Goal: Information Seeking & Learning: Learn about a topic

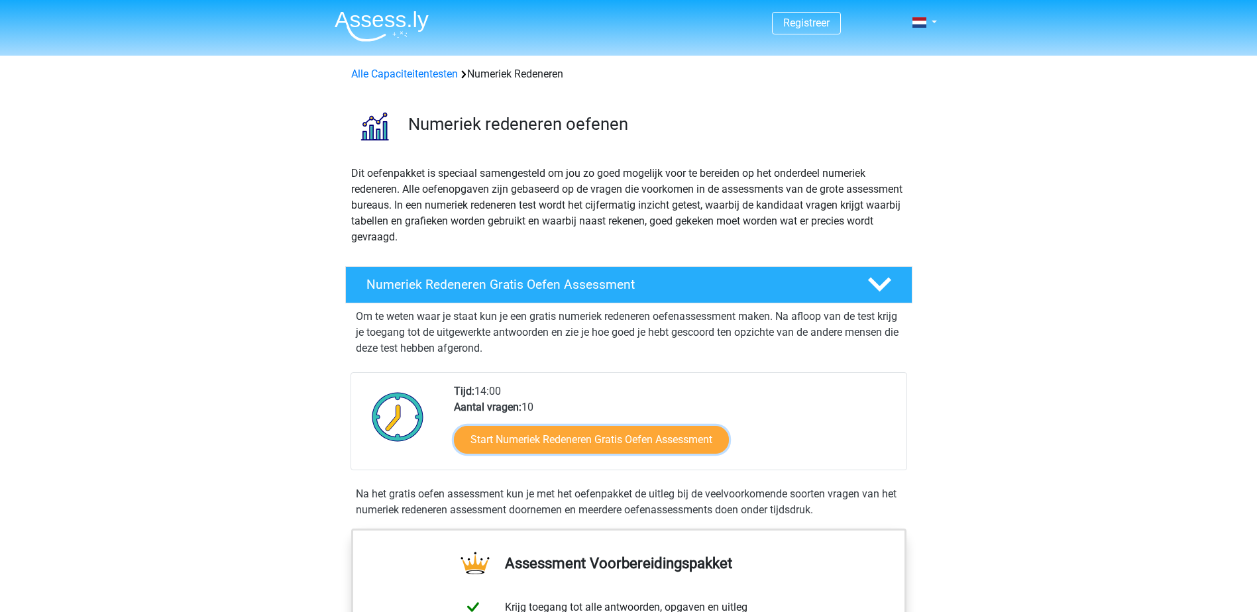
scroll to position [66, 0]
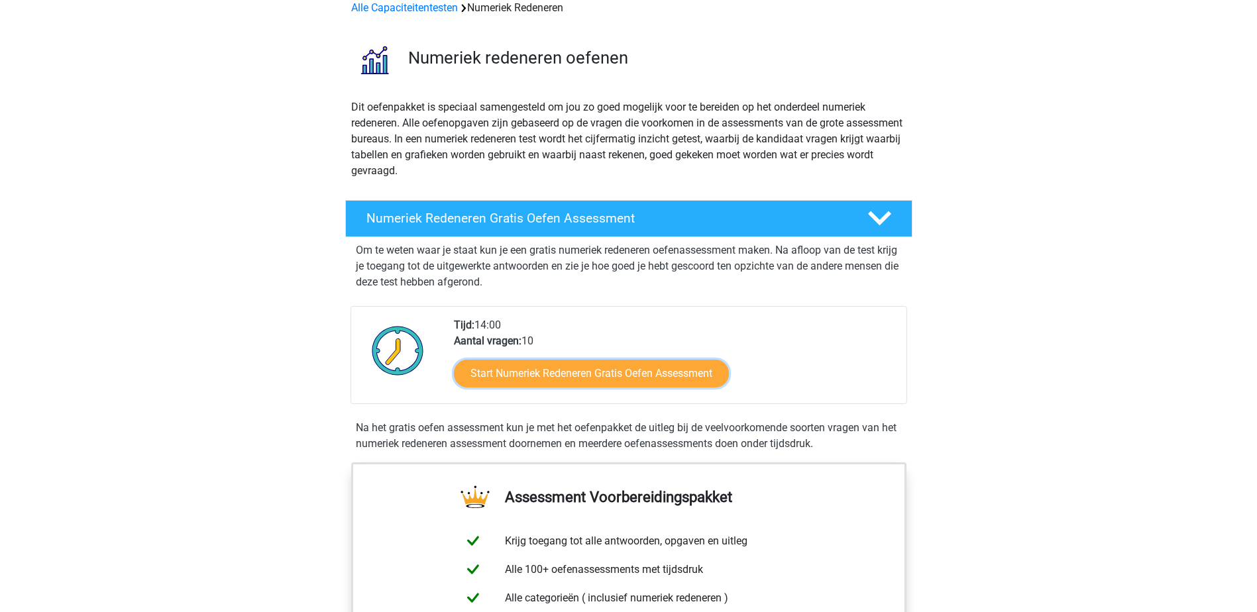
click at [641, 373] on link "Start Numeriek Redeneren Gratis Oefen Assessment" at bounding box center [591, 374] width 275 height 28
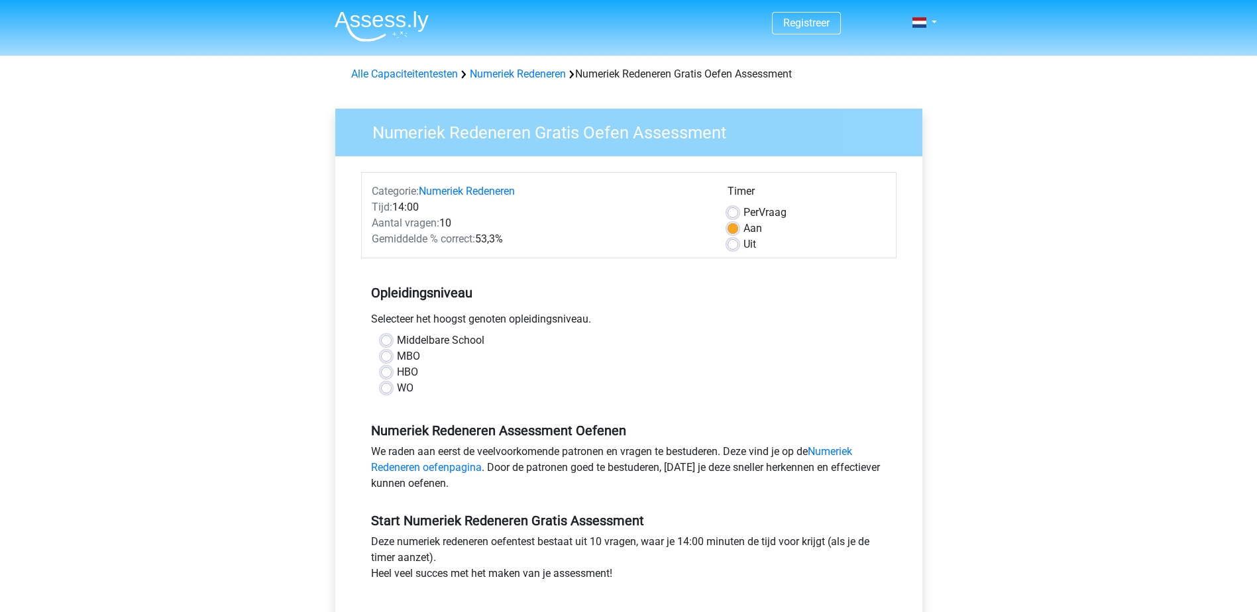
click at [397, 372] on label "HBO" at bounding box center [407, 373] width 21 height 16
click at [388, 372] on input "HBO" at bounding box center [386, 371] width 11 height 13
radio input "true"
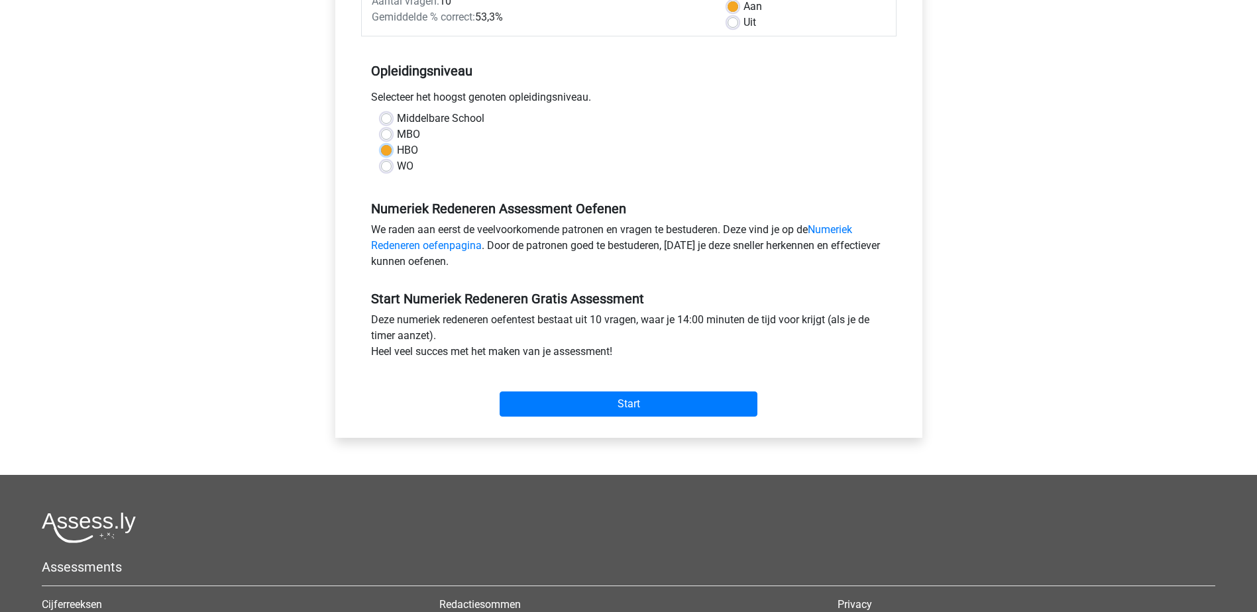
scroll to position [199, 0]
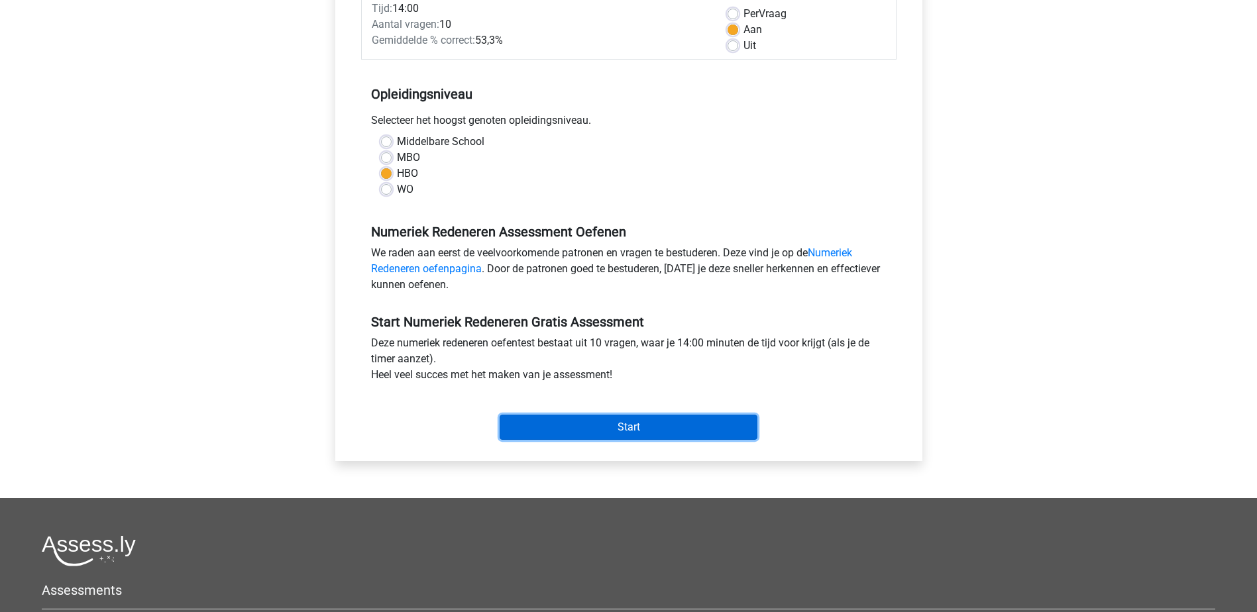
click at [596, 431] on input "Start" at bounding box center [629, 427] width 258 height 25
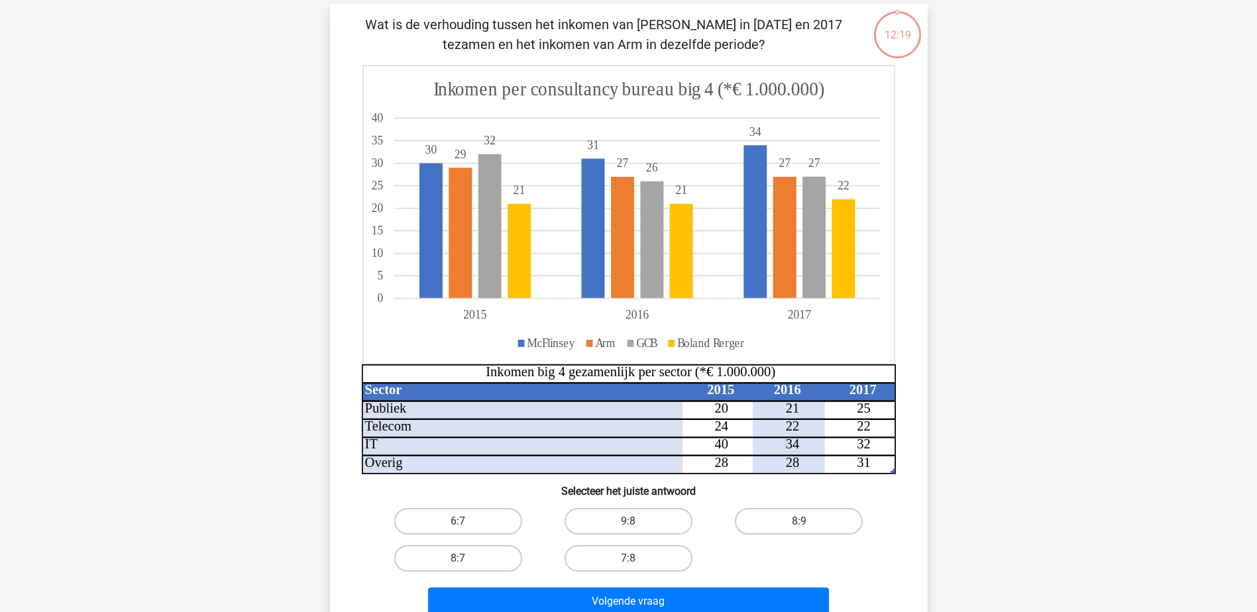
scroll to position [199, 0]
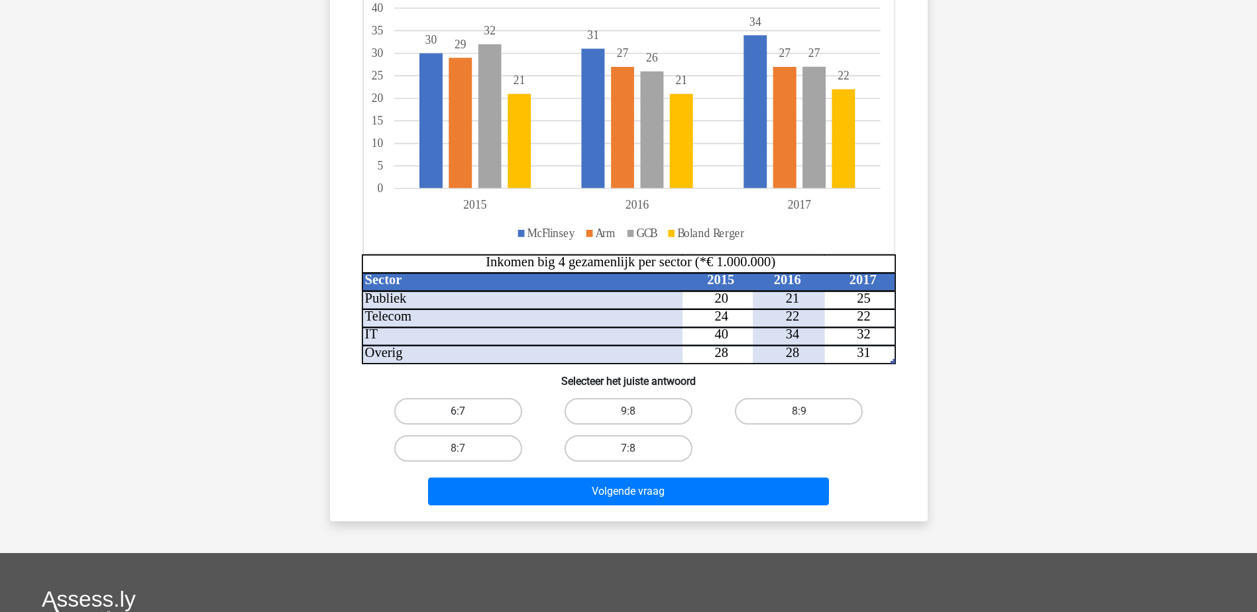
click at [455, 414] on label "6:7" at bounding box center [458, 411] width 128 height 27
click at [458, 414] on input "6:7" at bounding box center [462, 416] width 9 height 9
radio input "true"
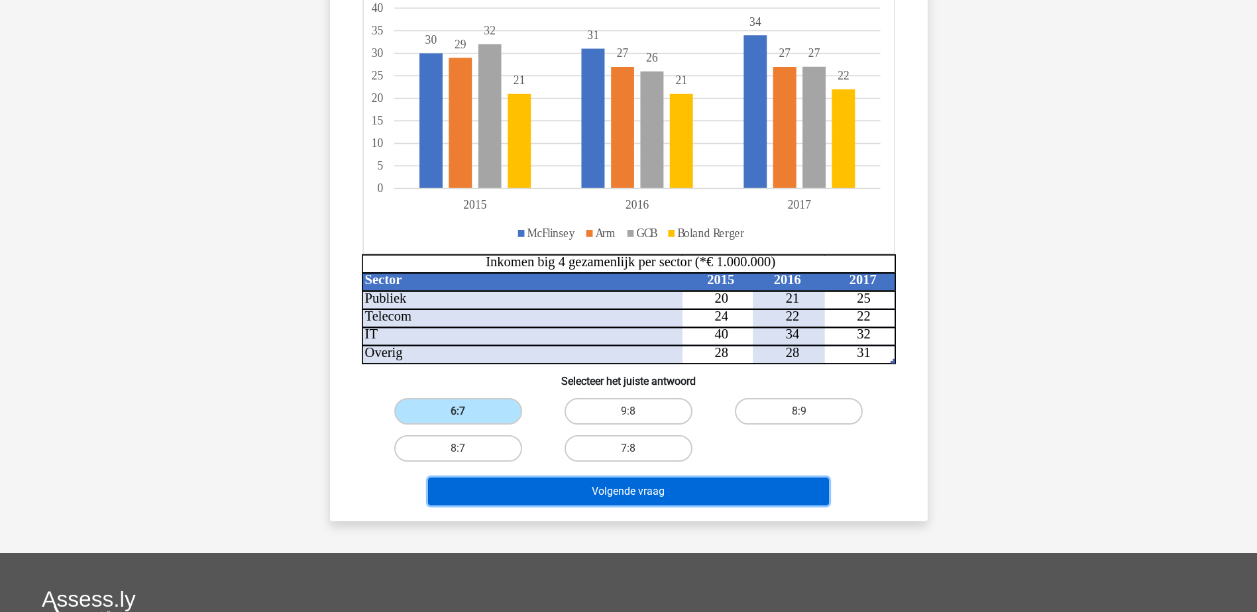
click at [624, 487] on button "Volgende vraag" at bounding box center [628, 492] width 401 height 28
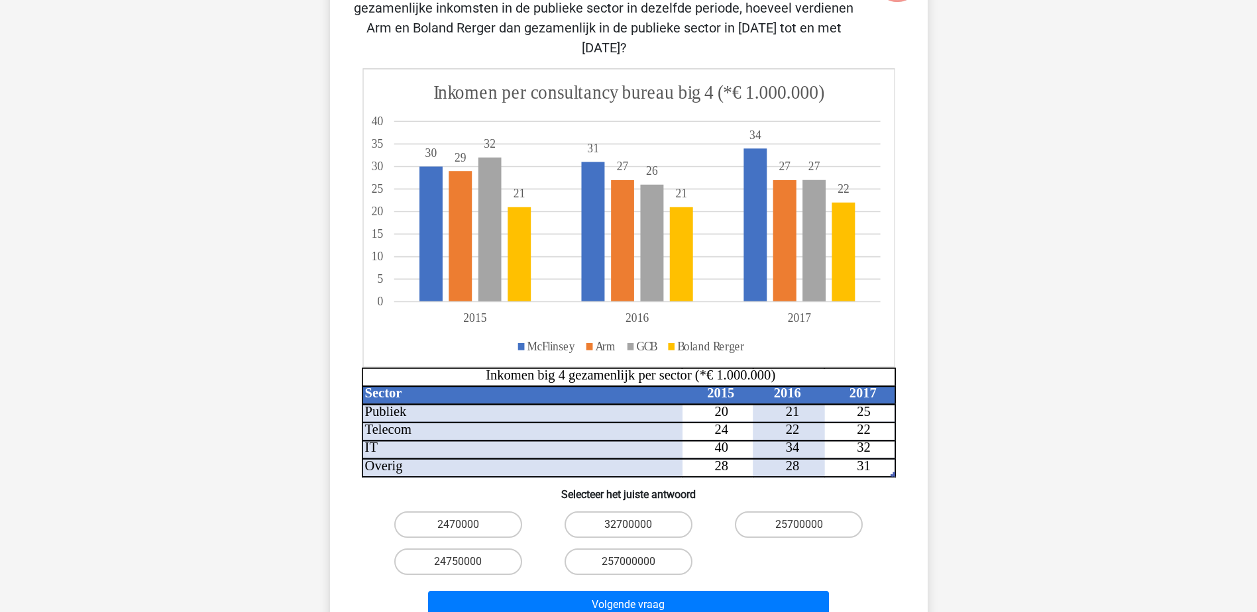
scroll to position [265, 0]
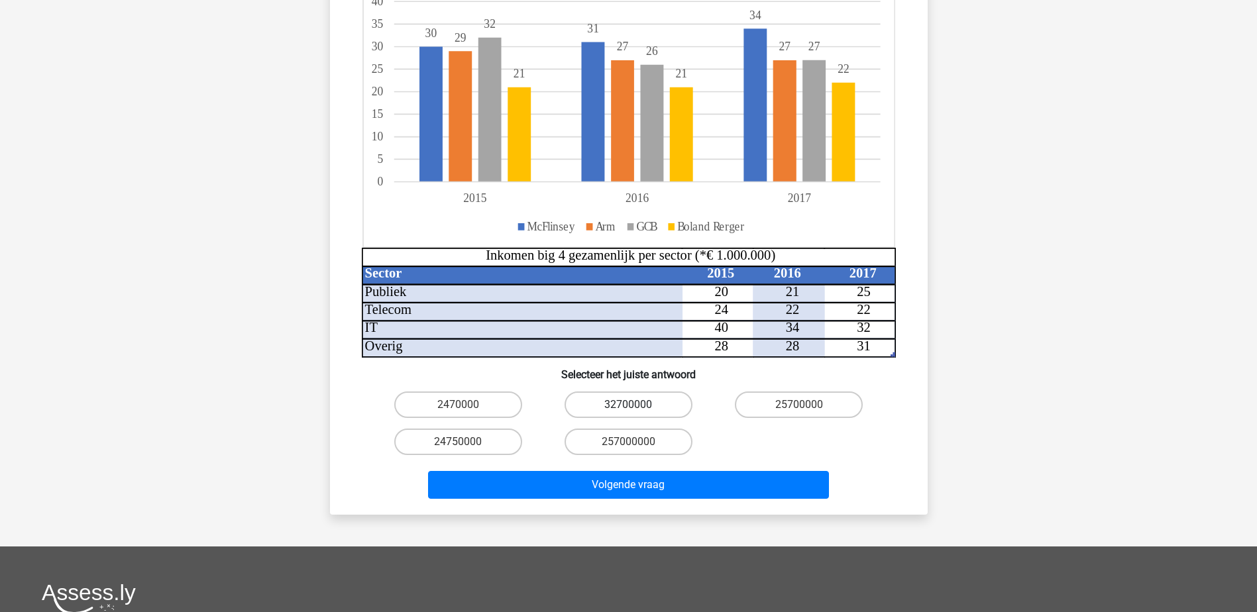
click at [600, 392] on label "32700000" at bounding box center [629, 405] width 128 height 27
click at [628, 405] on input "32700000" at bounding box center [632, 409] width 9 height 9
radio input "true"
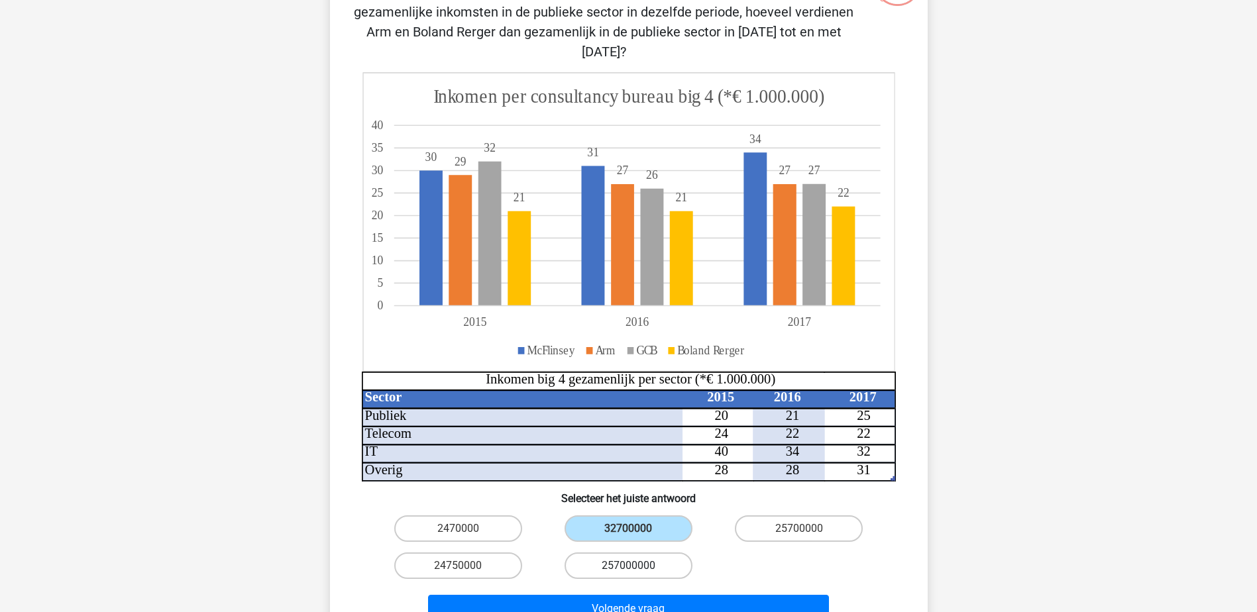
scroll to position [199, 0]
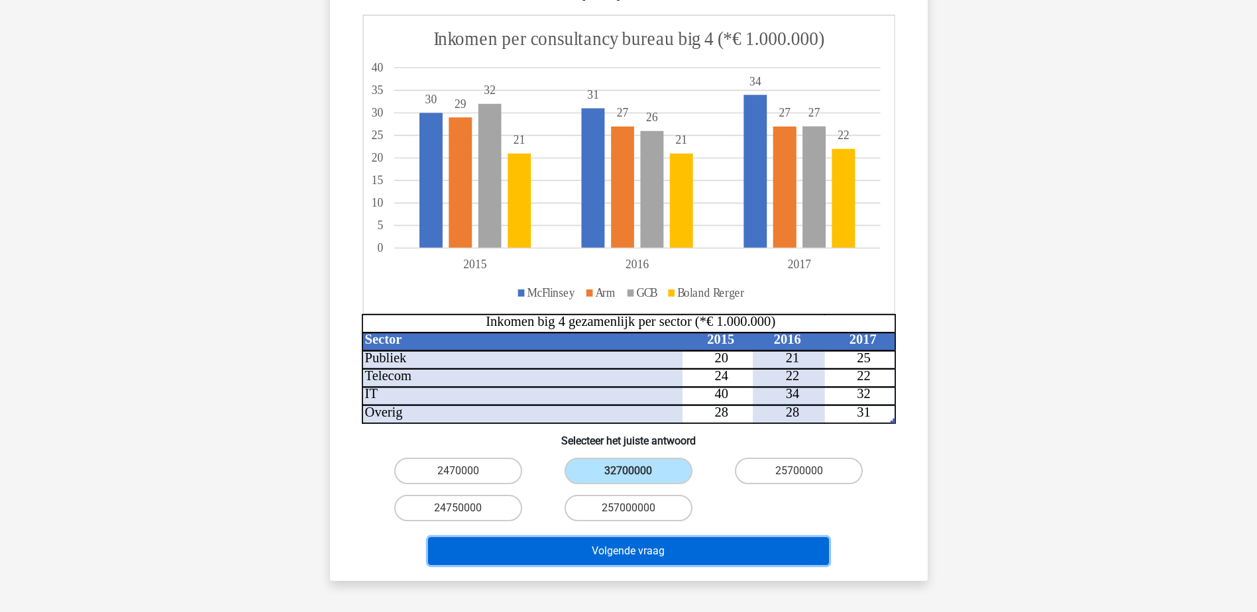
click at [650, 538] on button "Volgende vraag" at bounding box center [628, 552] width 401 height 28
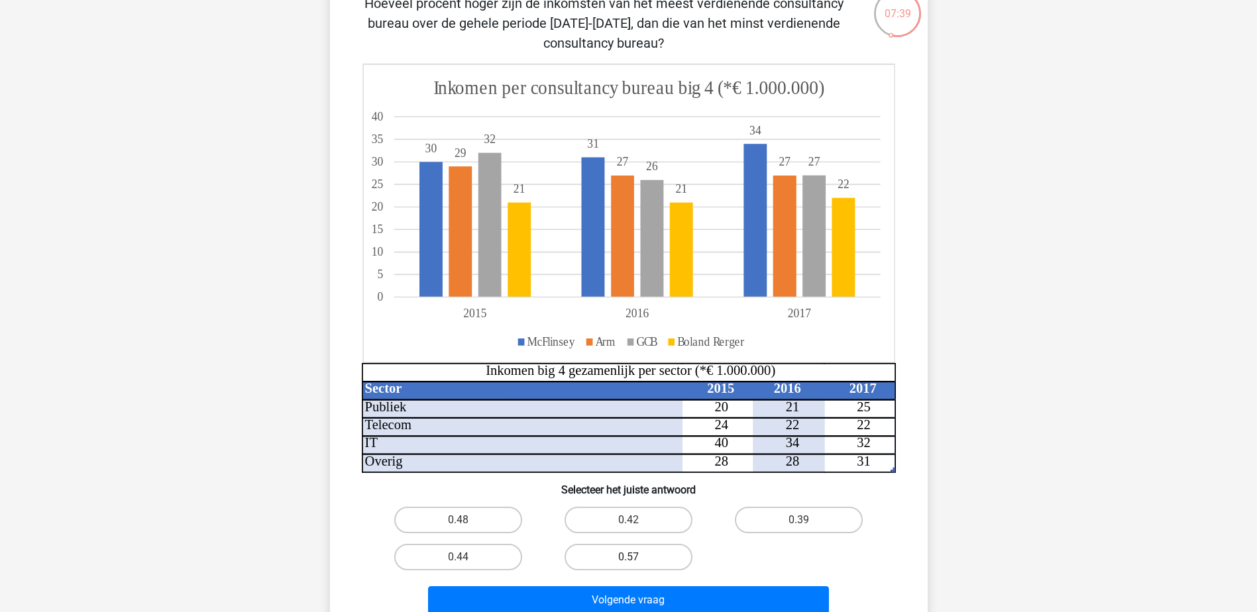
scroll to position [133, 0]
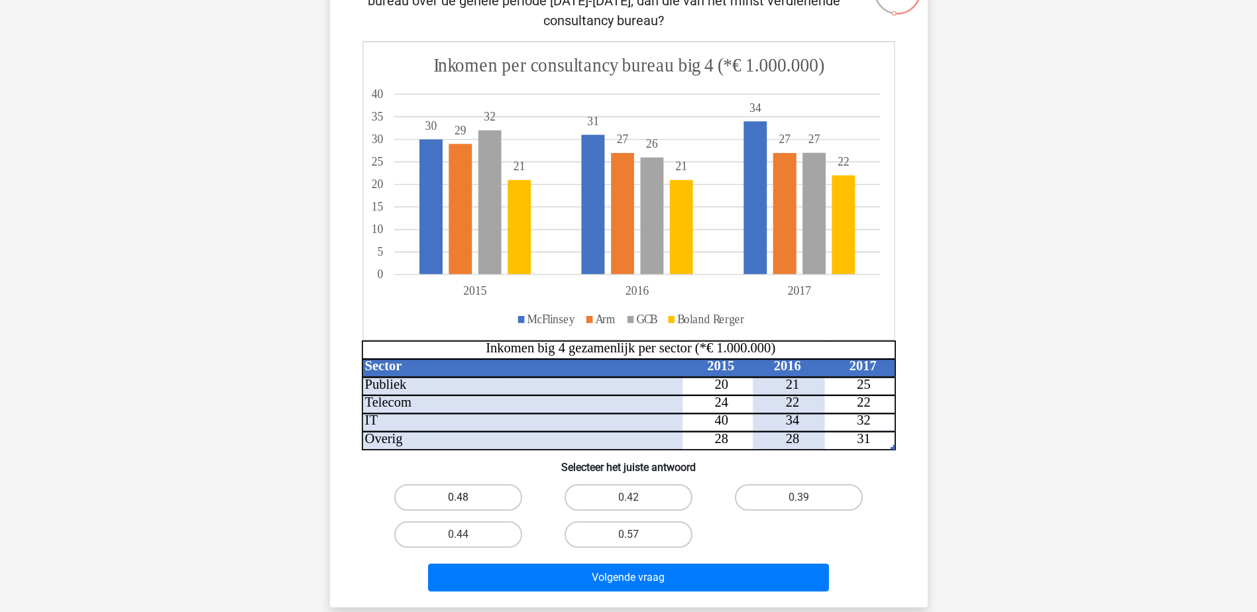
click at [483, 495] on label "0.48" at bounding box center [458, 497] width 128 height 27
click at [467, 498] on input "0.48" at bounding box center [462, 502] width 9 height 9
radio input "true"
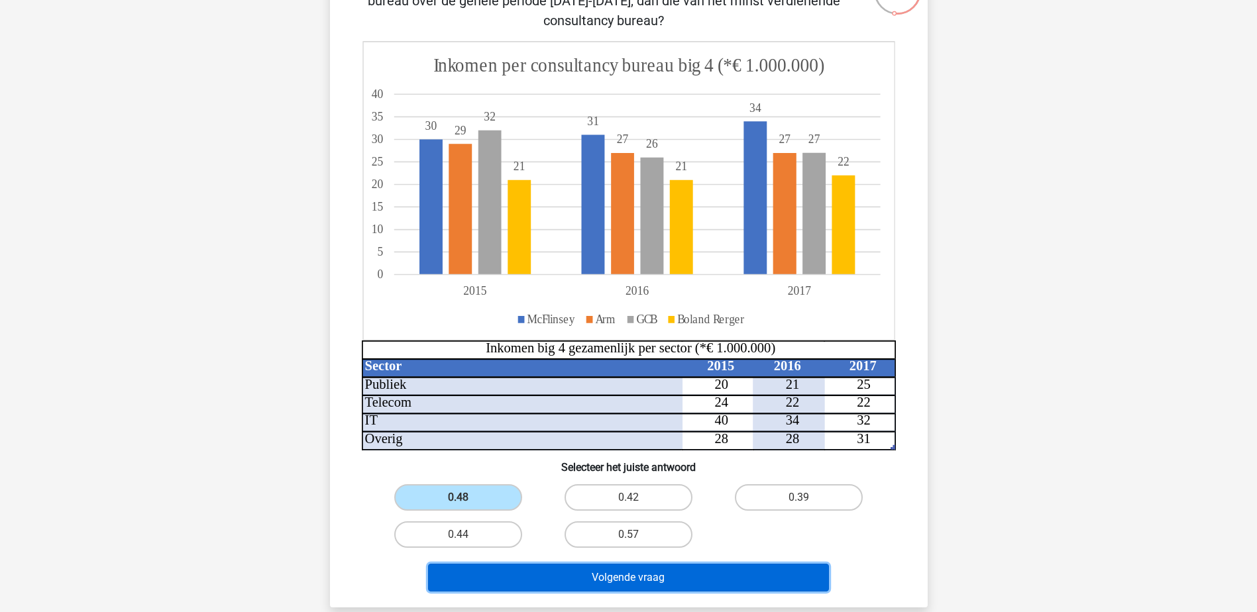
click at [636, 581] on button "Volgende vraag" at bounding box center [628, 578] width 401 height 28
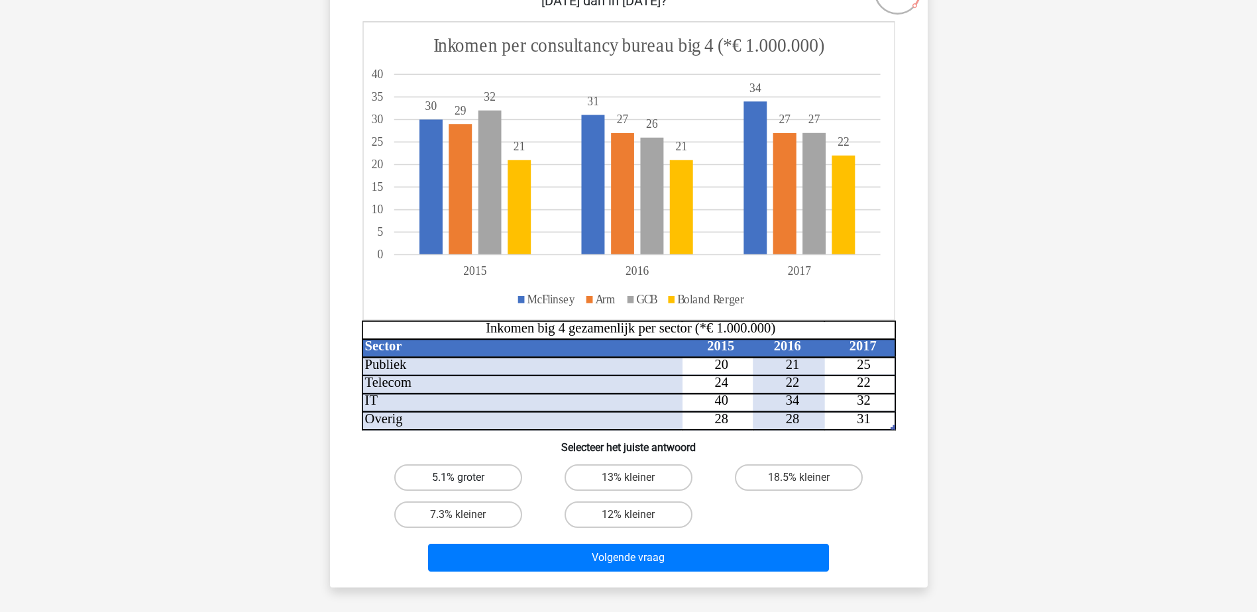
click at [472, 477] on label "5.1% groter" at bounding box center [458, 478] width 128 height 27
click at [467, 478] on input "5.1% groter" at bounding box center [462, 482] width 9 height 9
radio input "true"
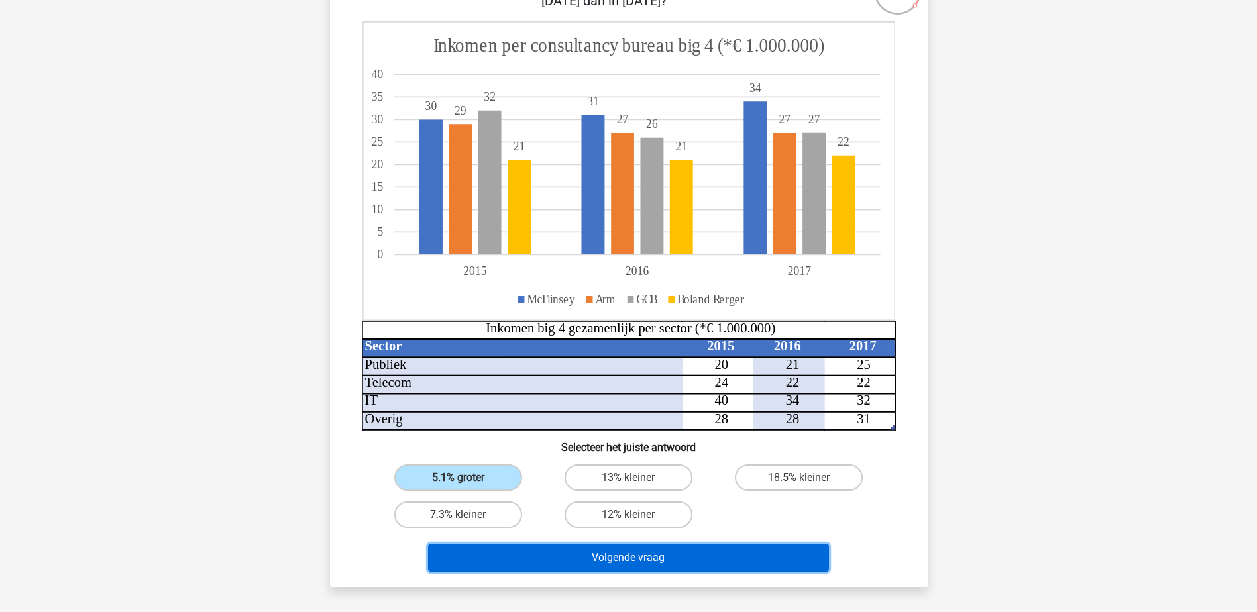
click at [573, 551] on button "Volgende vraag" at bounding box center [628, 558] width 401 height 28
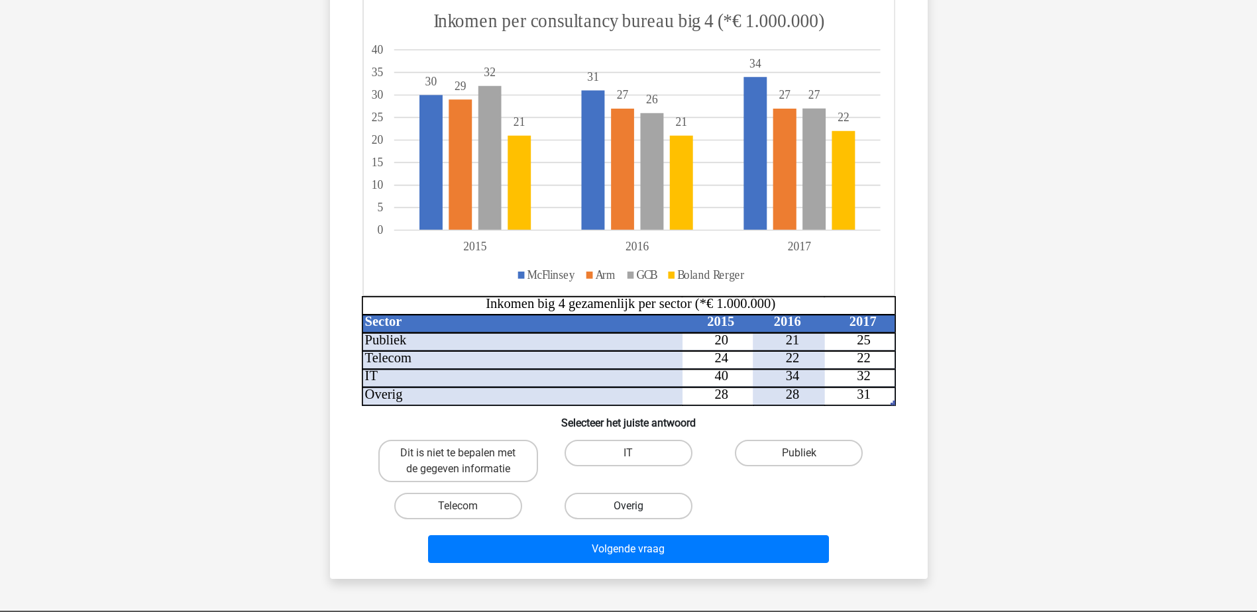
scroll to position [199, 0]
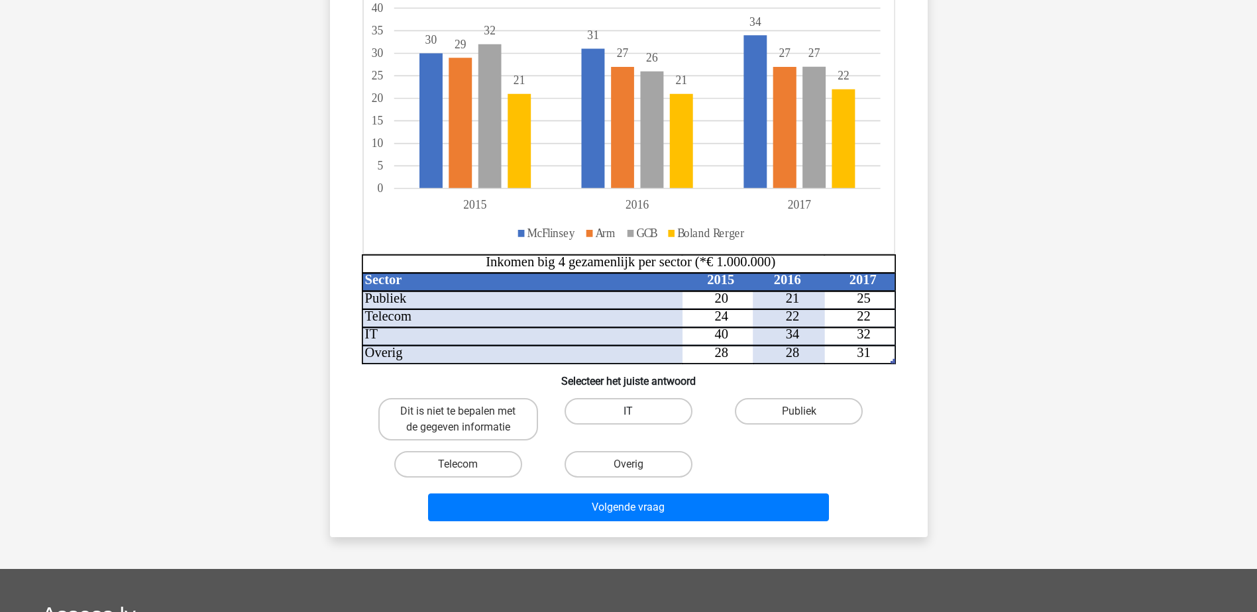
click at [613, 402] on label "IT" at bounding box center [629, 411] width 128 height 27
click at [628, 412] on input "IT" at bounding box center [632, 416] width 9 height 9
radio input "true"
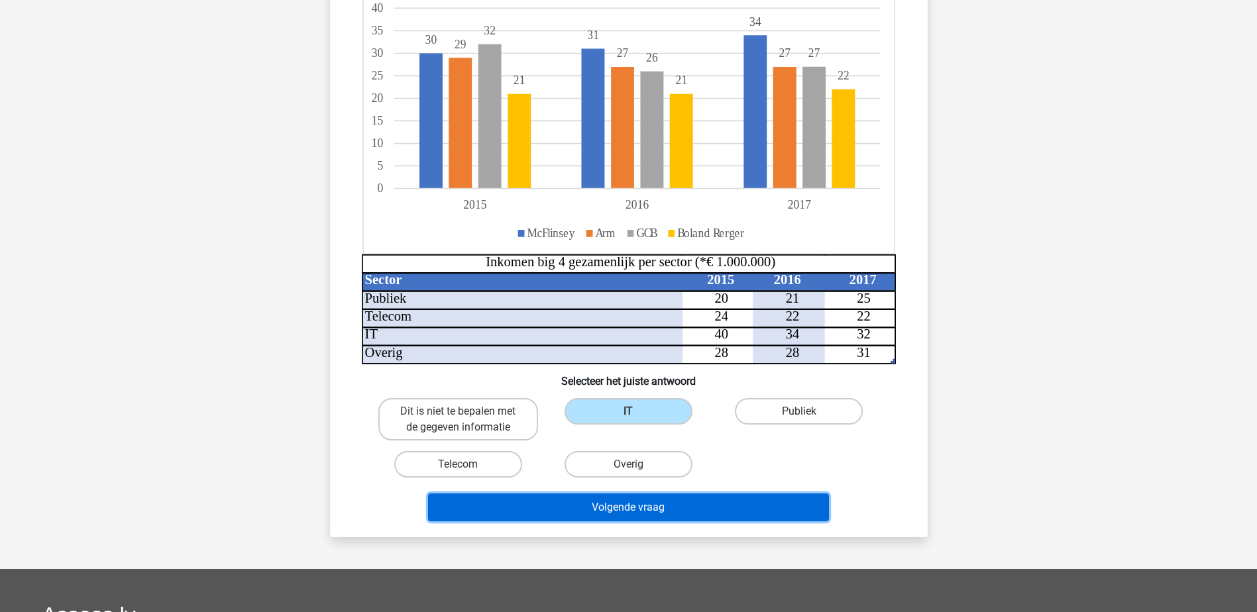
click at [630, 504] on button "Volgende vraag" at bounding box center [628, 508] width 401 height 28
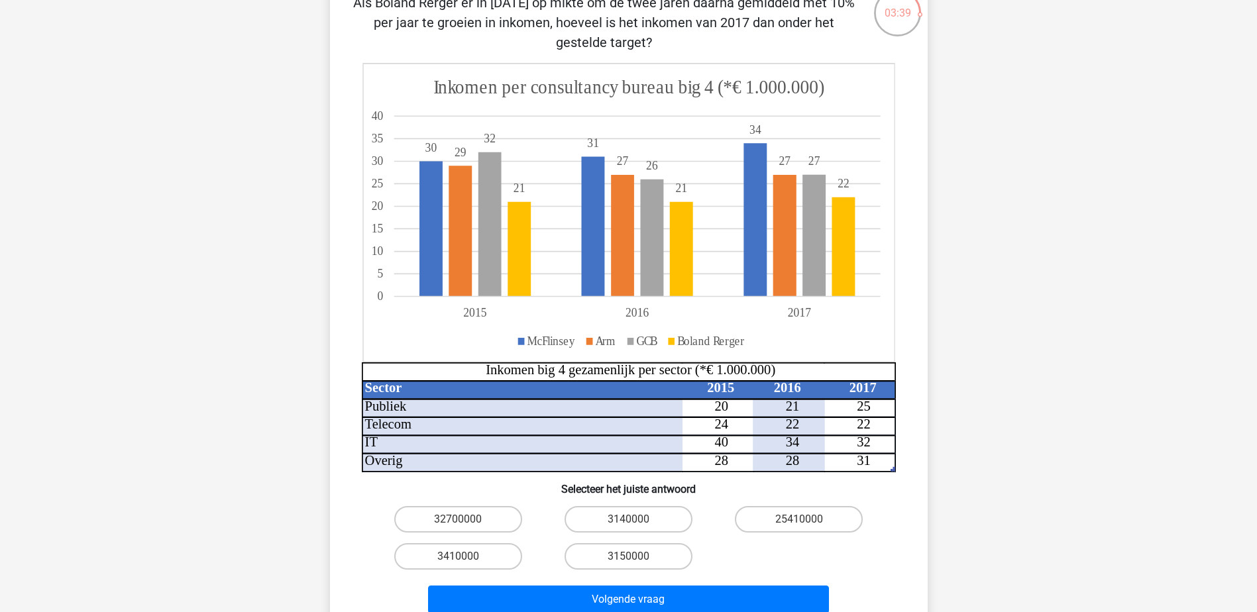
scroll to position [133, 0]
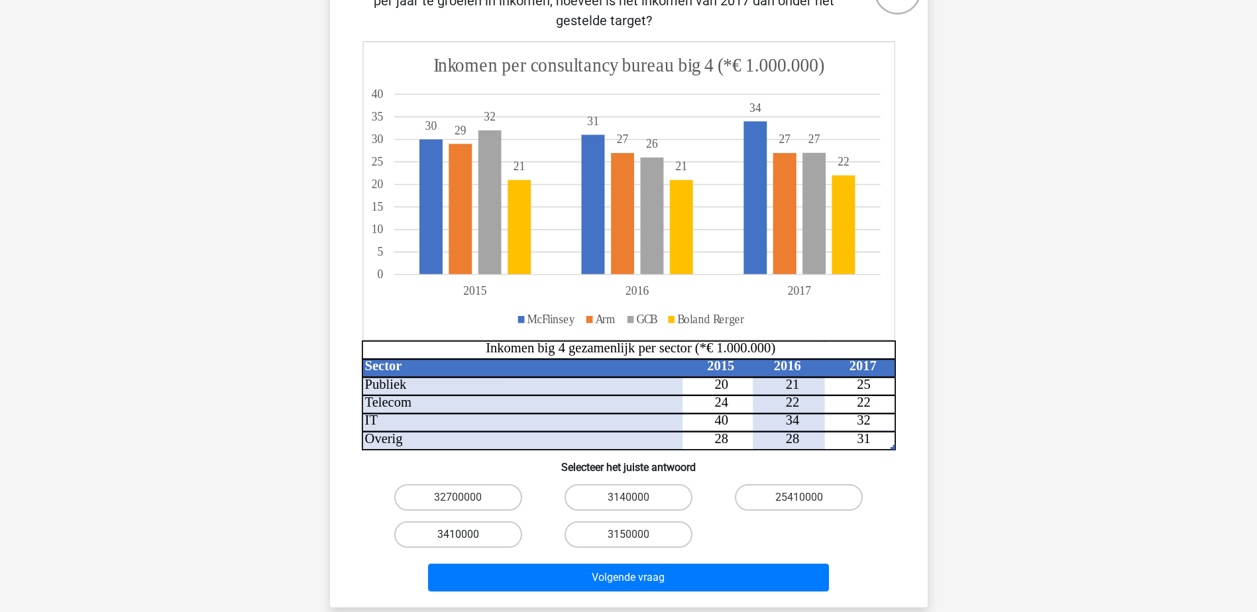
click at [481, 537] on label "3410000" at bounding box center [458, 535] width 128 height 27
click at [467, 537] on input "3410000" at bounding box center [462, 539] width 9 height 9
radio input "true"
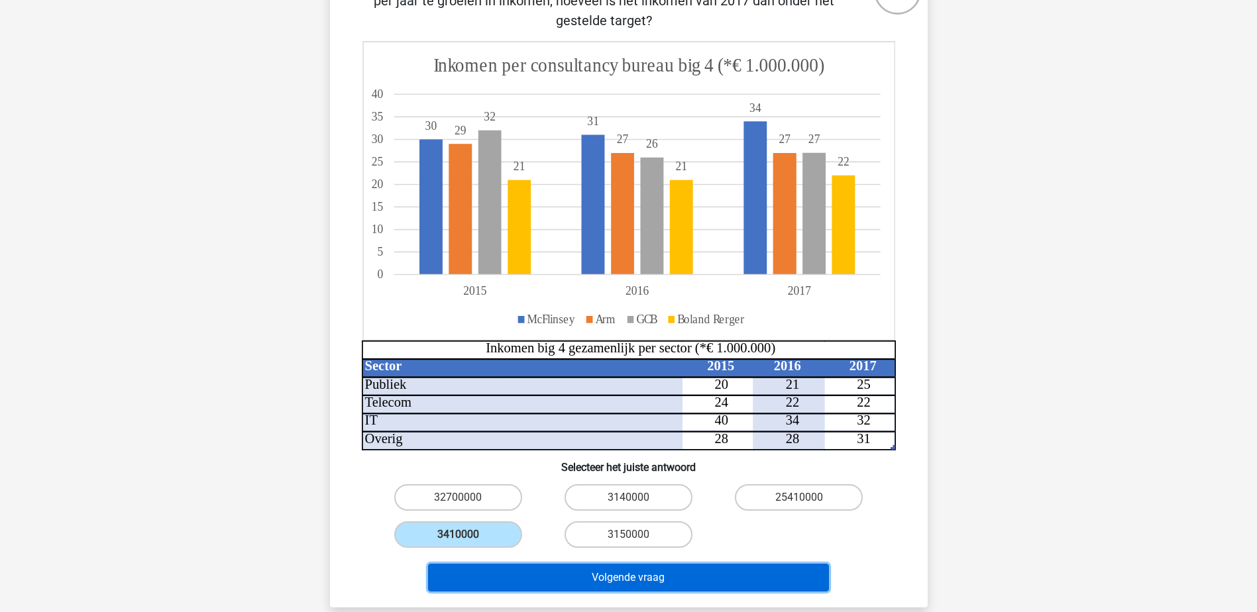
click at [537, 573] on button "Volgende vraag" at bounding box center [628, 578] width 401 height 28
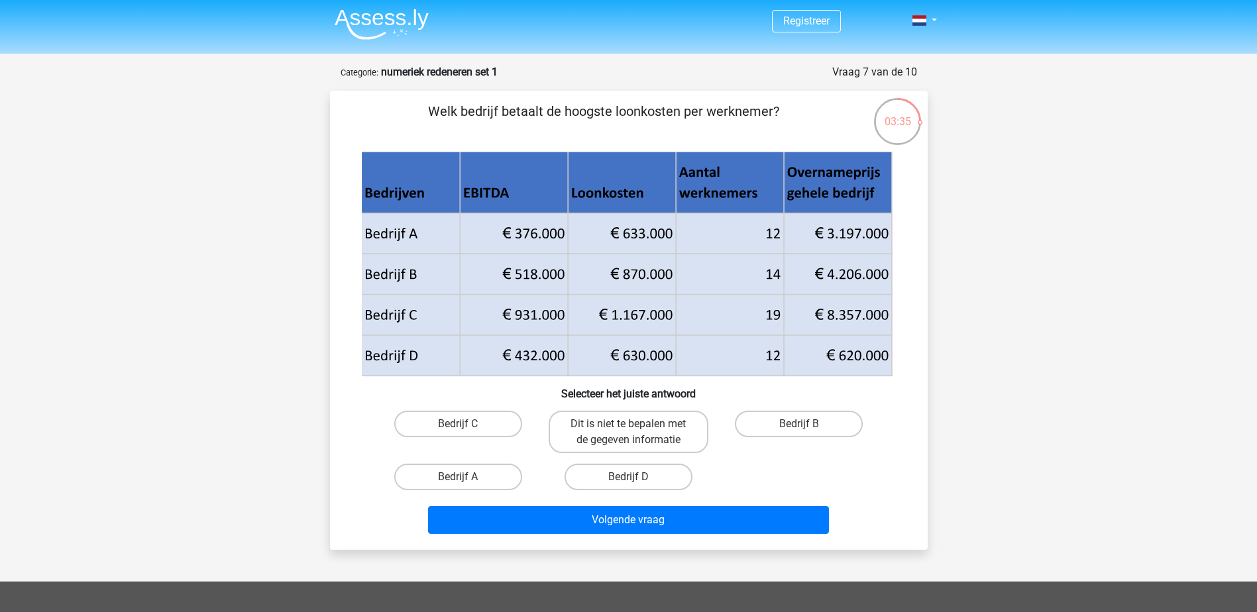
scroll to position [0, 0]
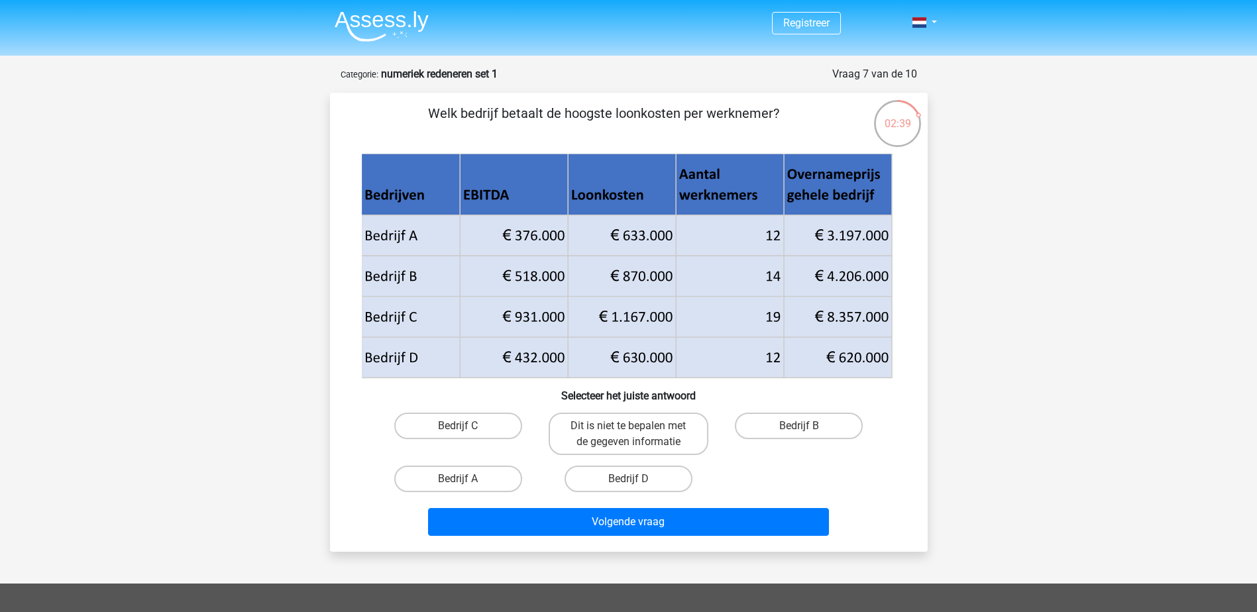
click at [802, 427] on input "Bedrijf B" at bounding box center [803, 430] width 9 height 9
radio input "true"
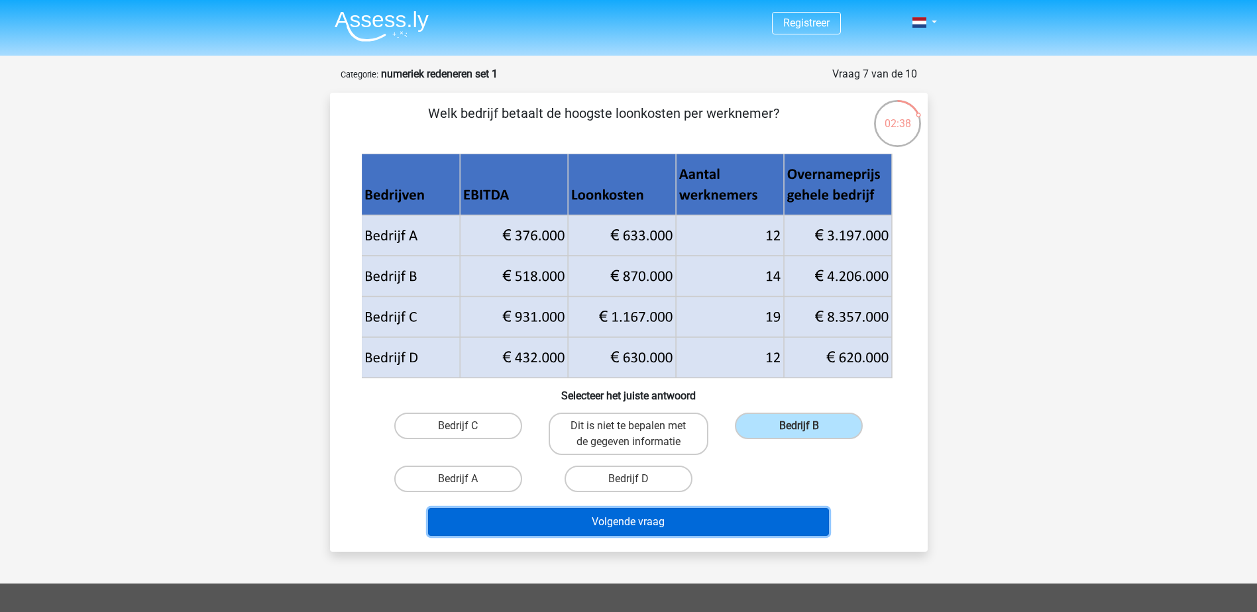
click at [680, 522] on button "Volgende vraag" at bounding box center [628, 522] width 401 height 28
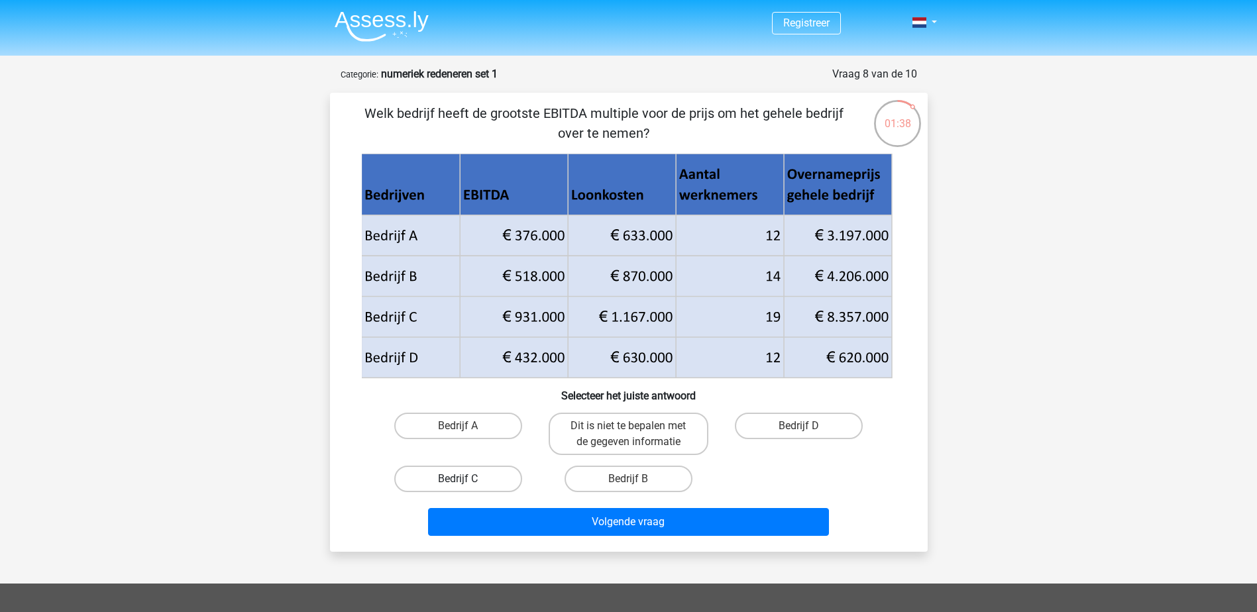
click at [443, 474] on label "Bedrijf C" at bounding box center [458, 479] width 128 height 27
click at [458, 479] on input "Bedrijf C" at bounding box center [462, 483] width 9 height 9
radio input "true"
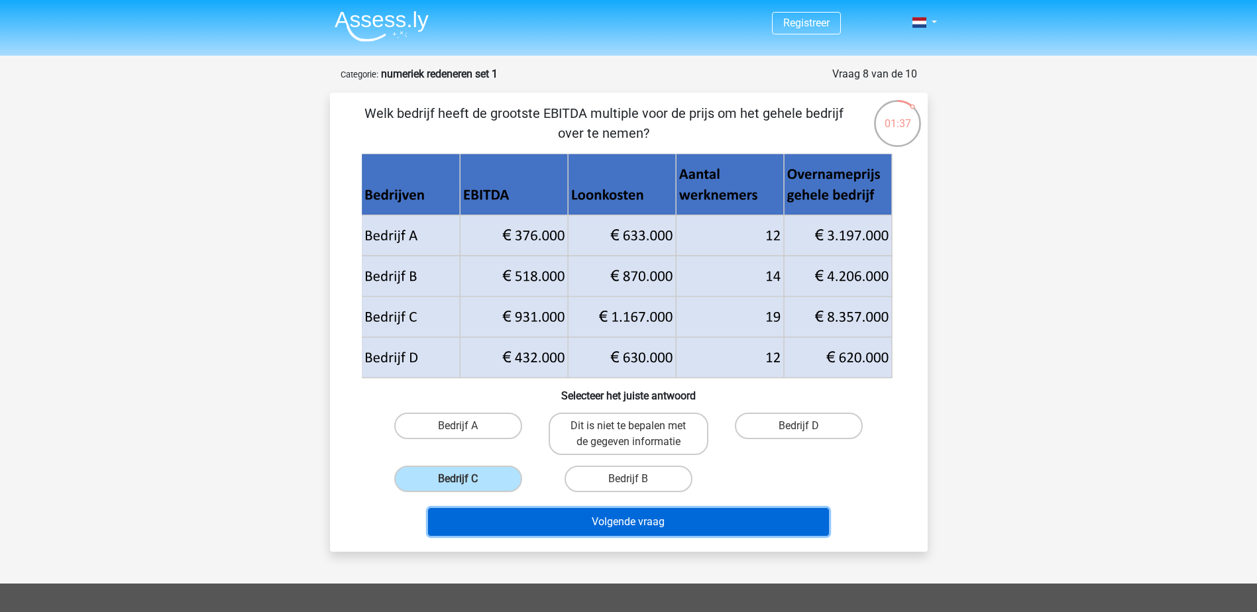
click at [646, 520] on button "Volgende vraag" at bounding box center [628, 522] width 401 height 28
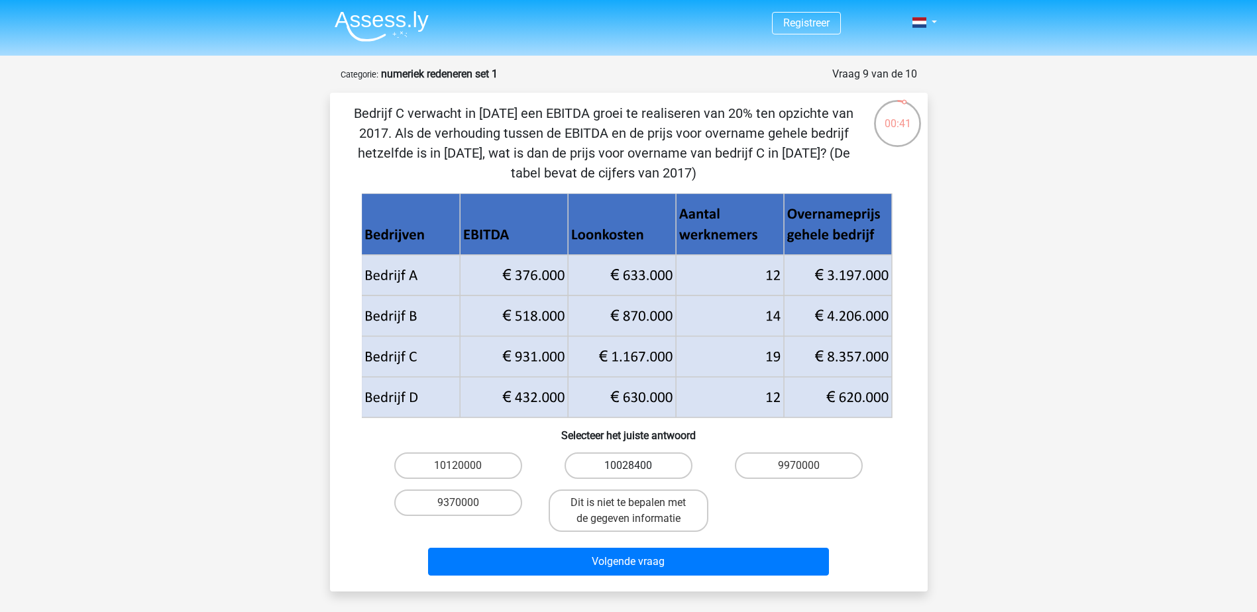
click at [650, 465] on label "10028400" at bounding box center [629, 466] width 128 height 27
click at [637, 466] on input "10028400" at bounding box center [632, 470] width 9 height 9
radio input "true"
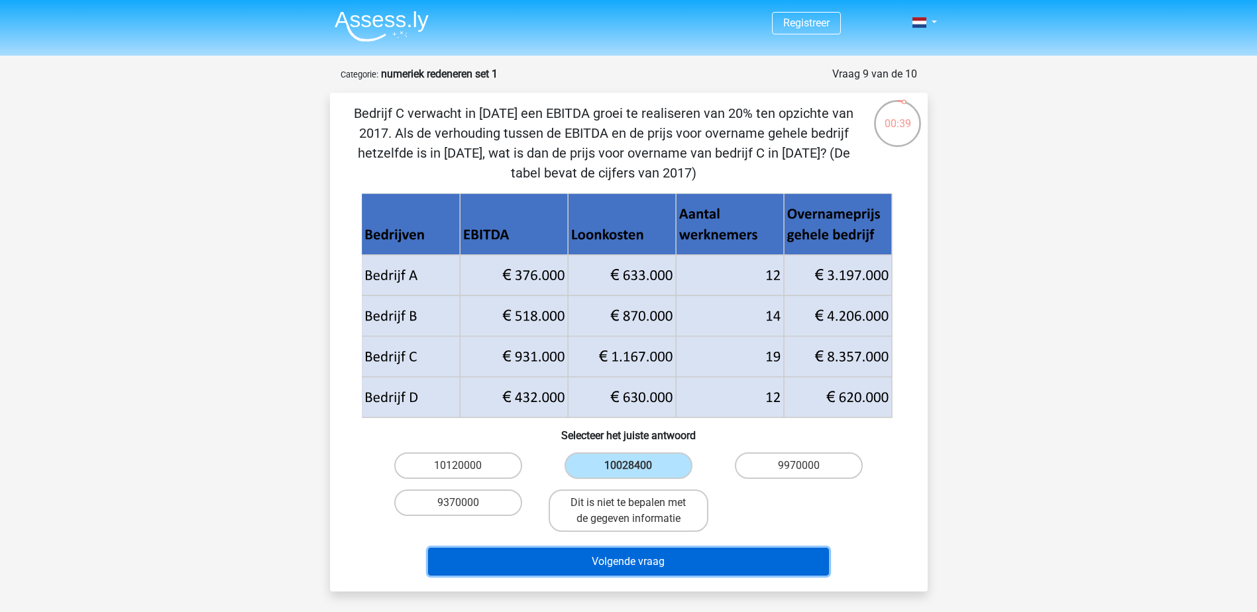
click at [630, 564] on button "Volgende vraag" at bounding box center [628, 562] width 401 height 28
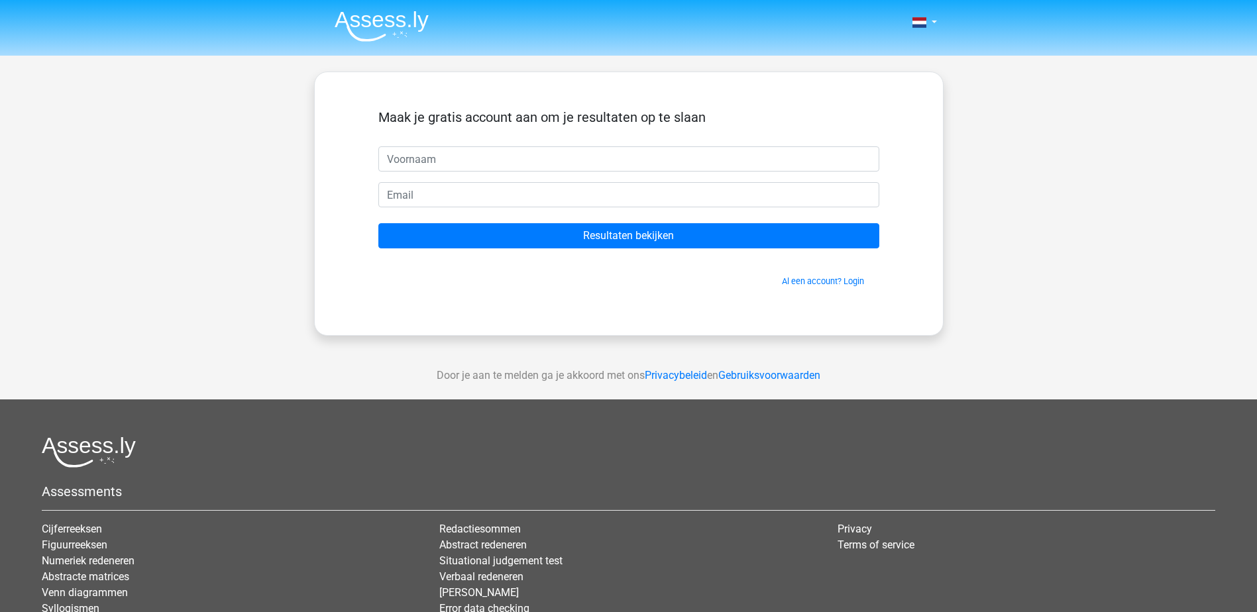
click at [449, 150] on input "text" at bounding box center [628, 158] width 501 height 25
type input "Ralph"
click at [424, 199] on input "email" at bounding box center [628, 194] width 501 height 25
type input "ralph.ves@hotmail.com"
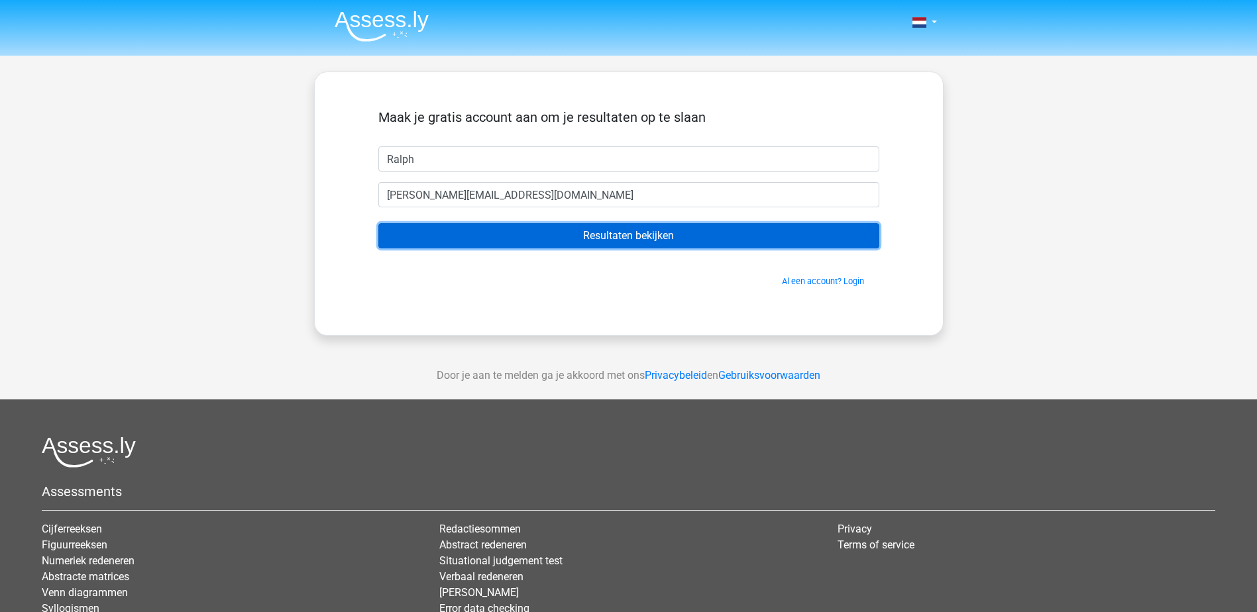
click at [582, 237] on input "Resultaten bekijken" at bounding box center [628, 235] width 501 height 25
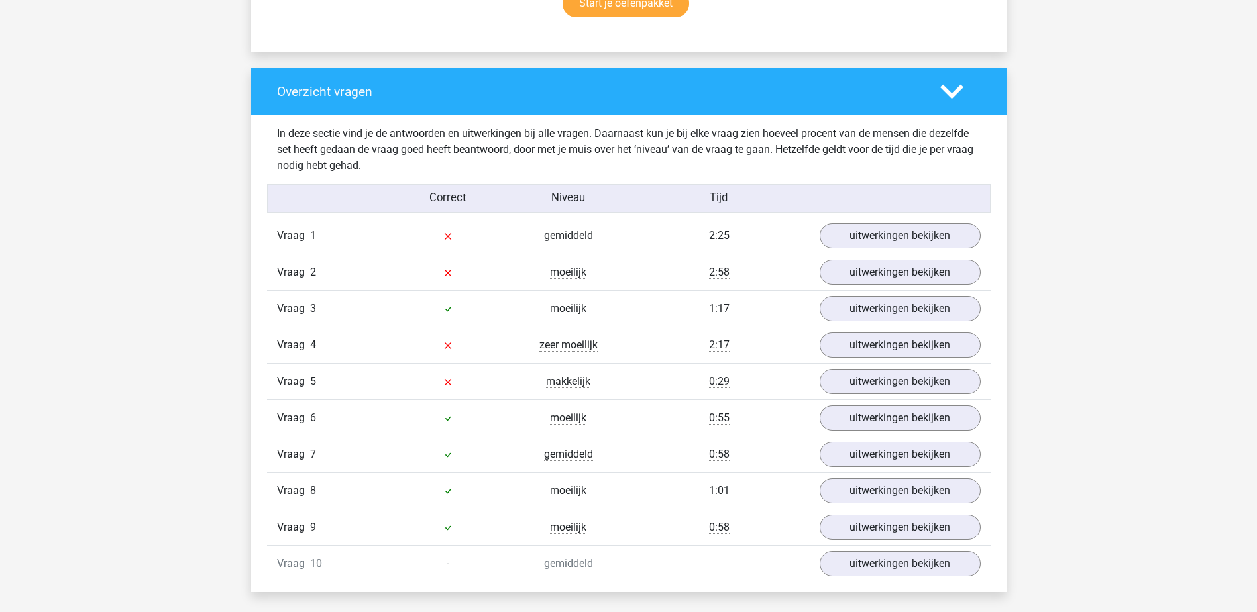
scroll to position [994, 0]
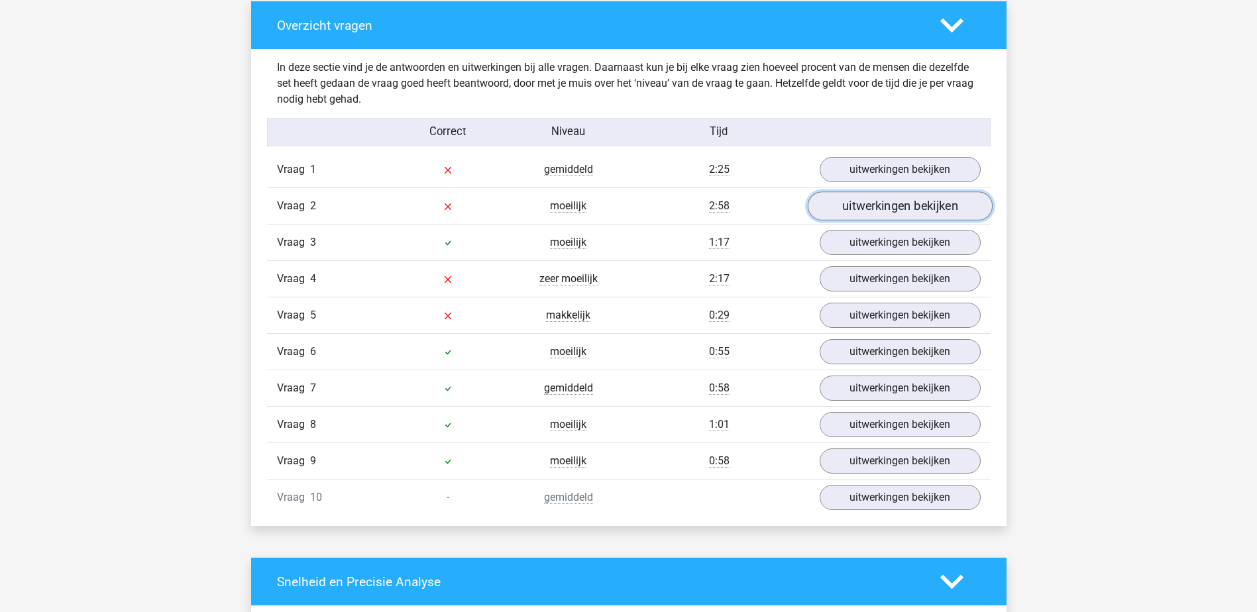
click at [858, 205] on link "uitwerkingen bekijken" at bounding box center [899, 206] width 185 height 29
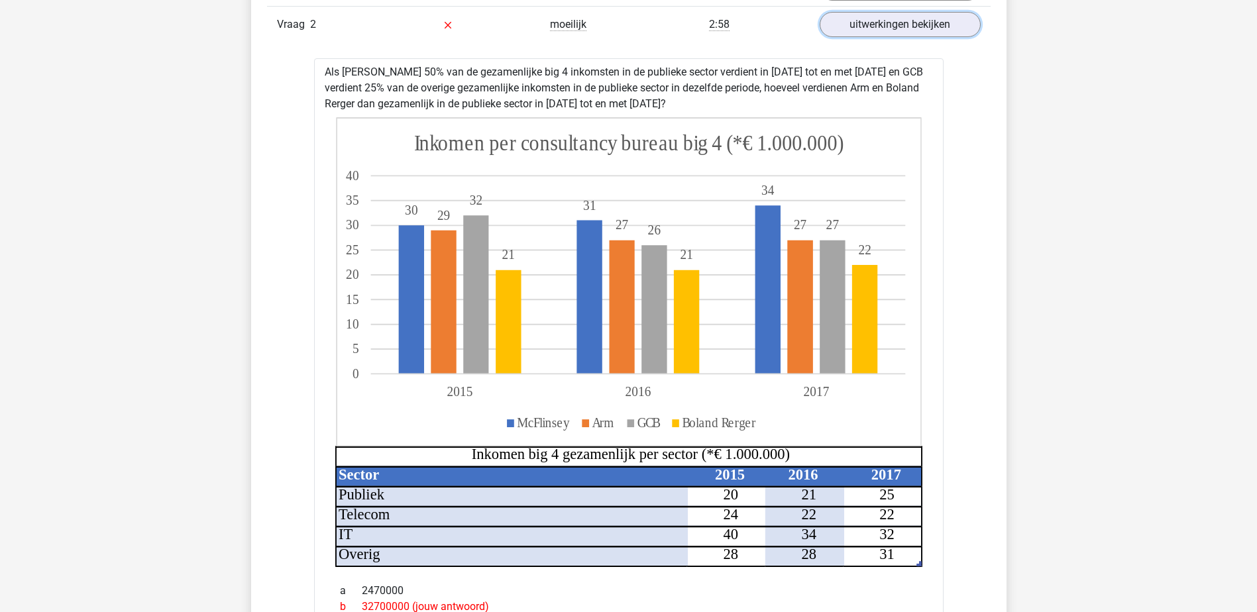
scroll to position [1060, 0]
